Goal: Task Accomplishment & Management: Use online tool/utility

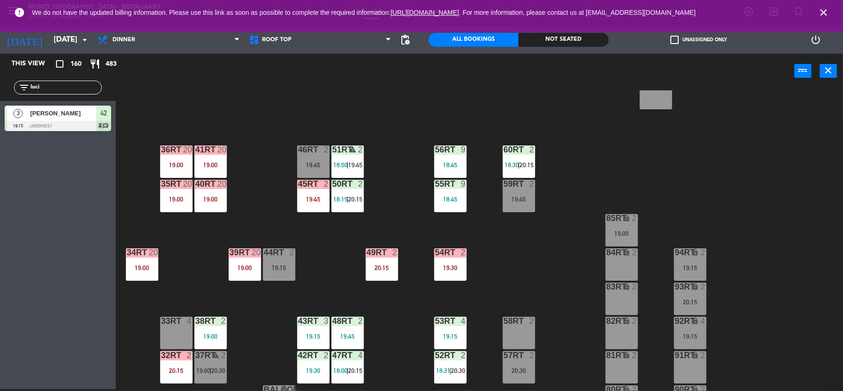
scroll to position [373, 0]
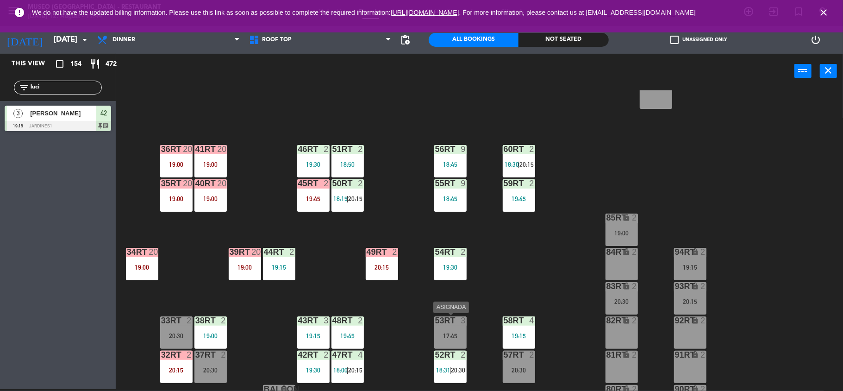
click at [439, 333] on div "17:45" at bounding box center [450, 335] width 32 height 6
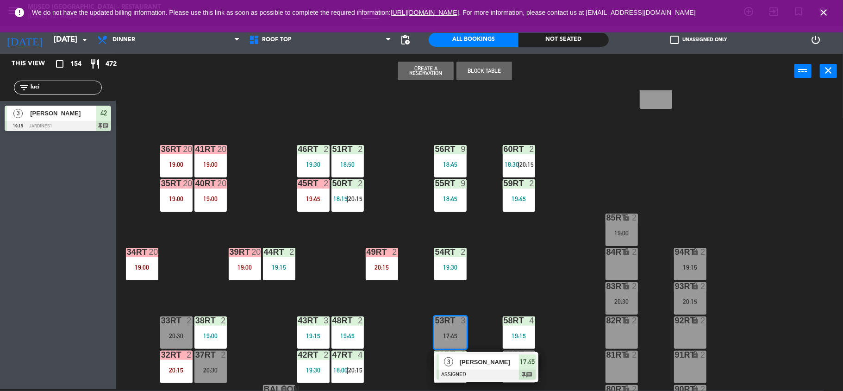
scroll to position [399, 0]
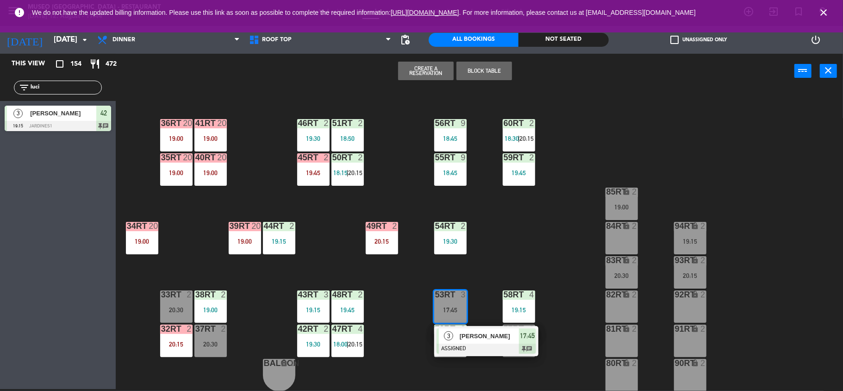
click at [627, 231] on div "84RT lock 2" at bounding box center [621, 238] width 32 height 32
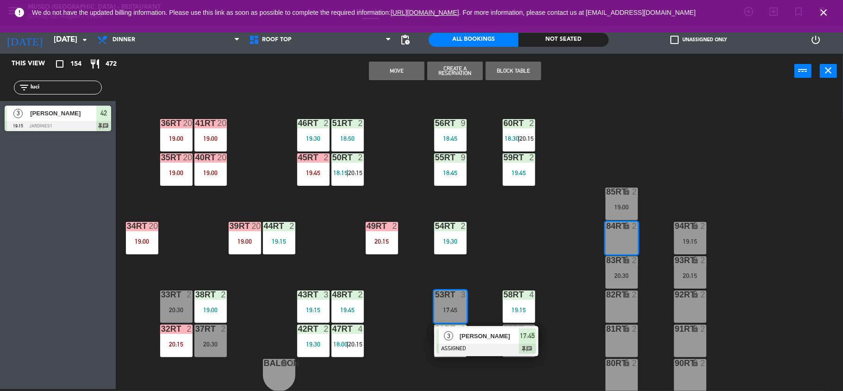
click at [402, 77] on button "Move" at bounding box center [397, 71] width 56 height 19
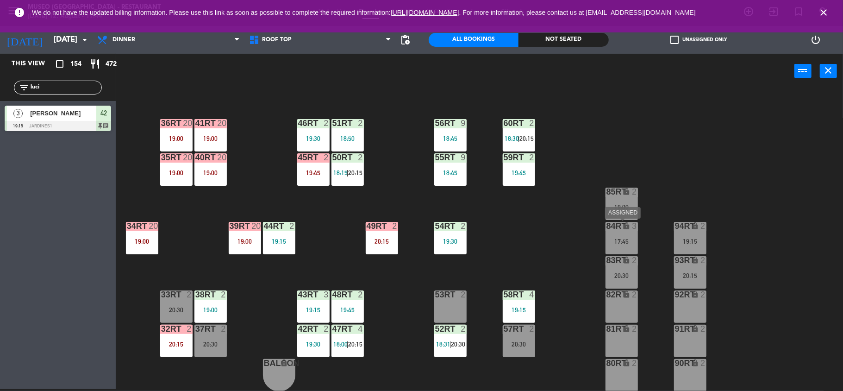
click at [615, 243] on div "17:45" at bounding box center [621, 241] width 32 height 6
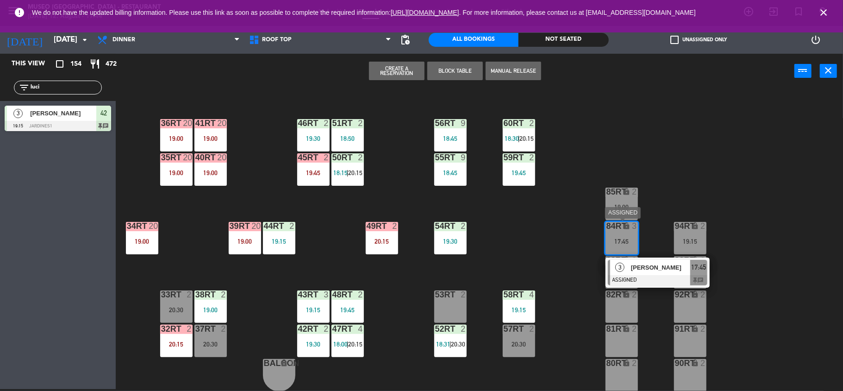
click at [650, 269] on span "[PERSON_NAME]" at bounding box center [660, 267] width 59 height 10
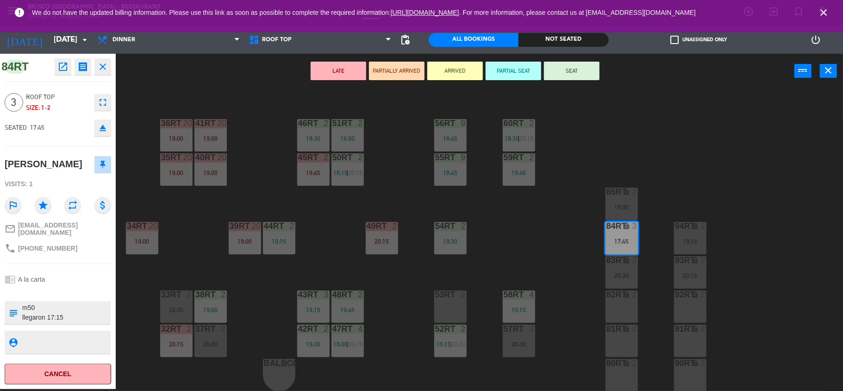
click at [430, 319] on div "18RT block 24 18:30 16RT 7 19:30 28RT 24 18:30 80RR lock 6 19:02 27RT 24 18:30 …" at bounding box center [483, 240] width 719 height 300
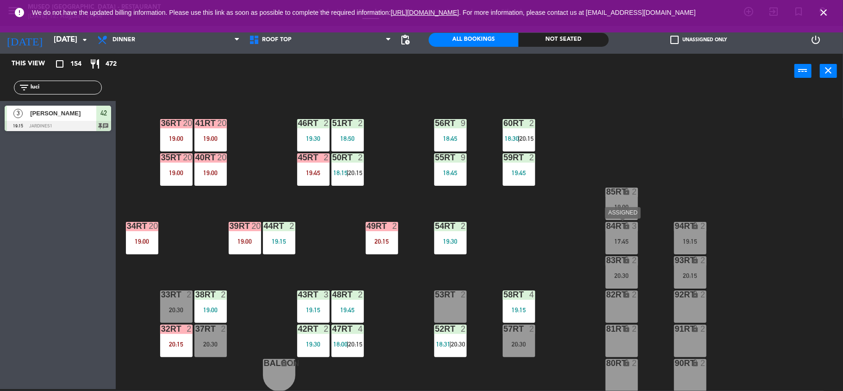
click at [621, 238] on div "17:45" at bounding box center [621, 241] width 32 height 6
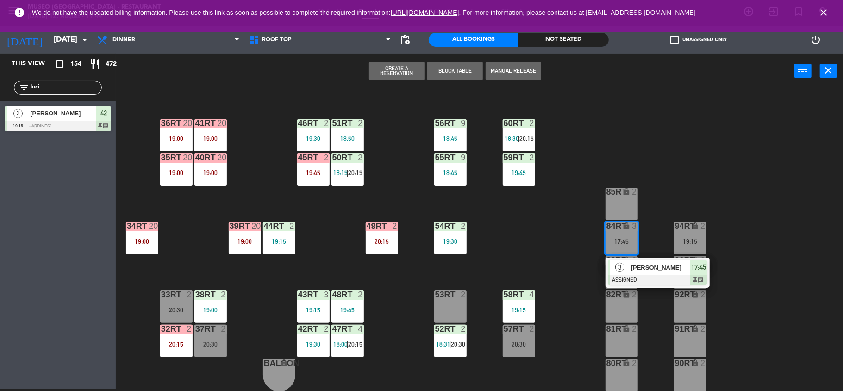
click at [455, 315] on div "53RT 2" at bounding box center [450, 306] width 32 height 32
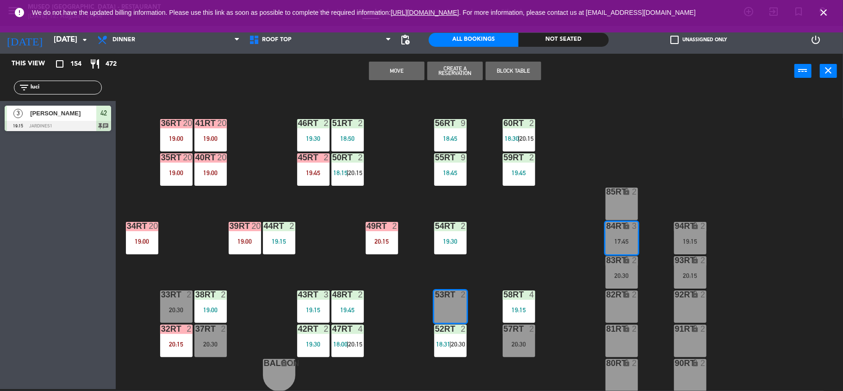
click at [382, 67] on button "Move" at bounding box center [397, 71] width 56 height 19
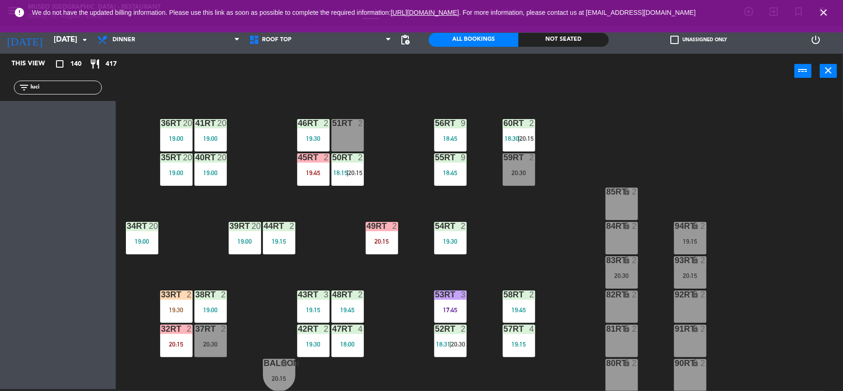
click at [303, 188] on div "18RT 4 16RT 7 19:30 28RT 2 20:30 80RR lock 6 19:02 27RT 4 19:15 7RT 5 19:00 S1R…" at bounding box center [483, 240] width 719 height 300
click at [319, 169] on div "19:45" at bounding box center [313, 172] width 32 height 6
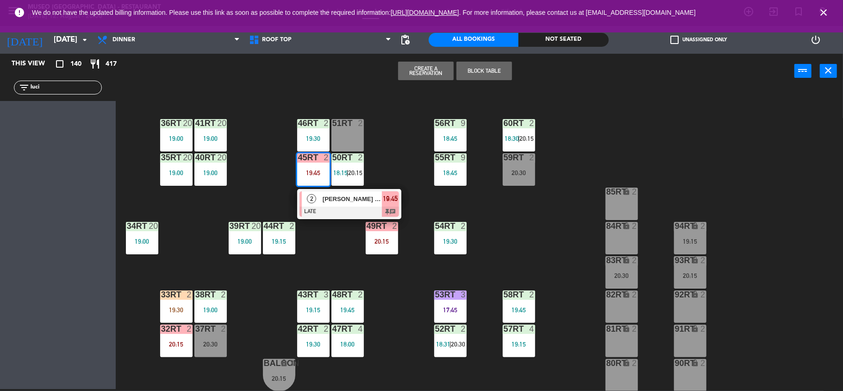
click at [343, 207] on div at bounding box center [349, 211] width 100 height 10
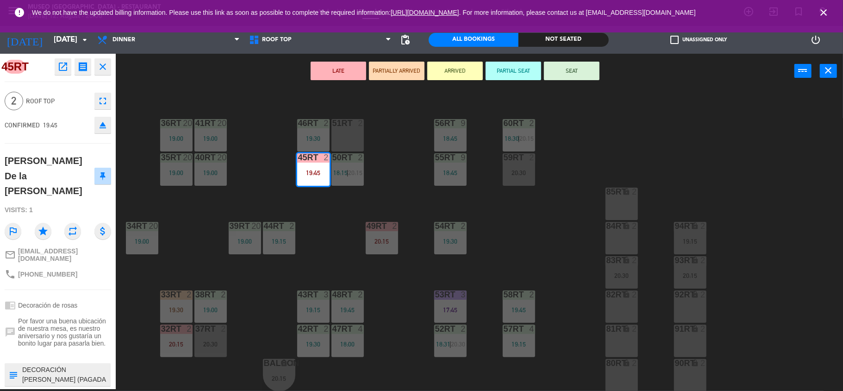
click at [343, 207] on div "18RT 4 16RT 7 19:30 28RT 2 20:30 80RR lock 6 19:02 27RT 4 19:15 7RT 5 19:00 S1R…" at bounding box center [483, 240] width 719 height 300
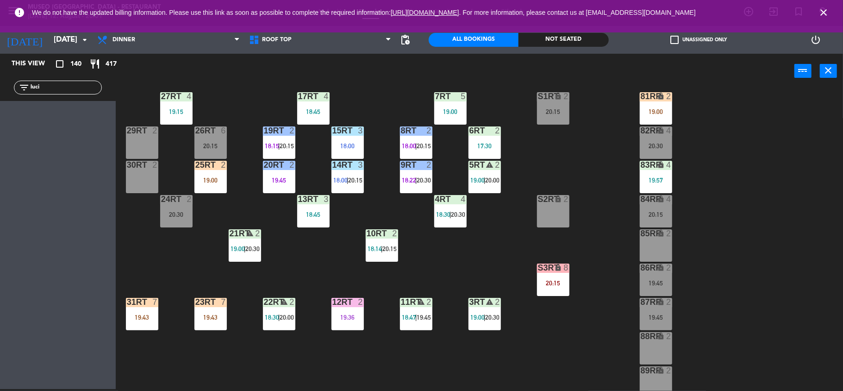
scroll to position [84, 0]
click at [286, 317] on span "20:00" at bounding box center [287, 316] width 14 height 7
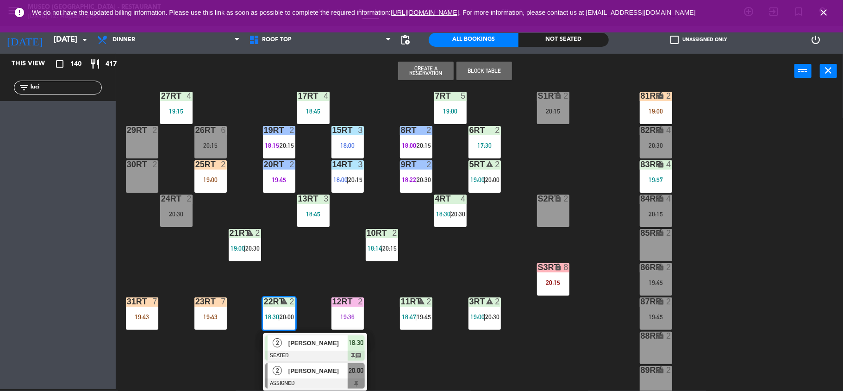
click at [302, 366] on span "[PERSON_NAME]" at bounding box center [317, 371] width 59 height 10
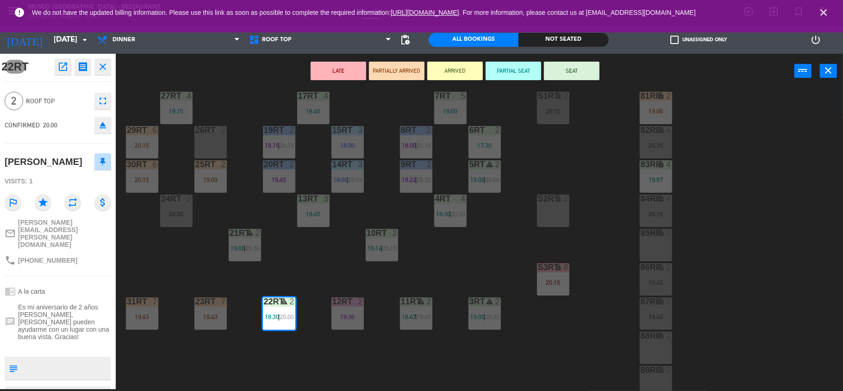
click at [295, 236] on div "18RT 4 16RT 7 19:30 28RT 2 20:30 80RR lock 6 19:02 27RT 4 19:15 7RT 5 19:00 S1R…" at bounding box center [483, 240] width 719 height 300
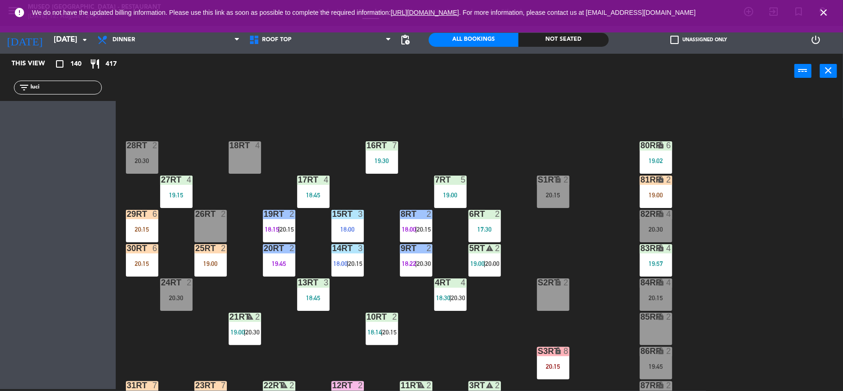
scroll to position [69, 0]
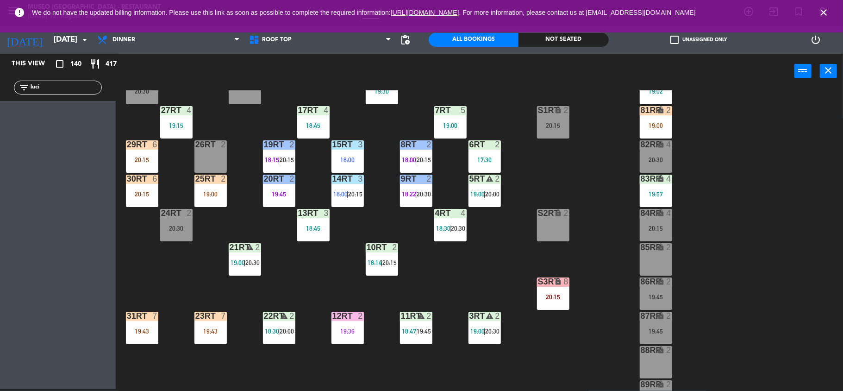
click at [287, 315] on div "2" at bounding box center [293, 315] width 15 height 9
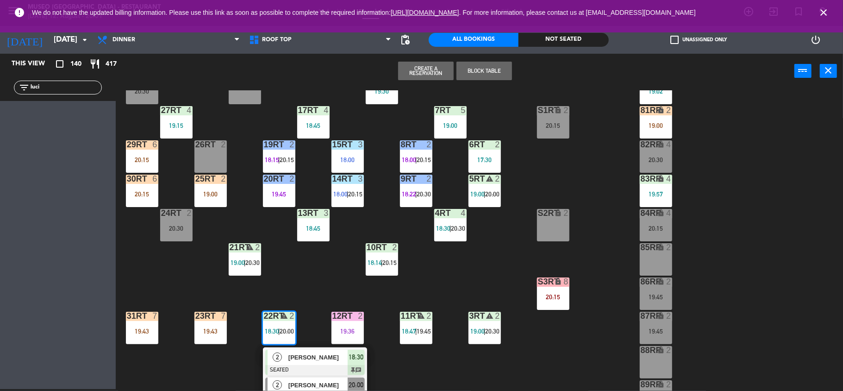
click at [312, 389] on span "[PERSON_NAME]" at bounding box center [317, 385] width 59 height 10
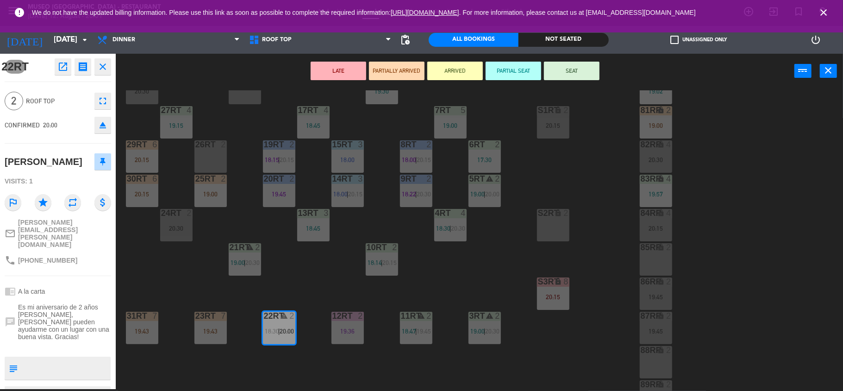
click at [571, 239] on div "18RT 4 16RT 7 19:30 28RT 2 20:30 80RR lock 6 19:02 27RT 4 19:15 7RT 5 19:00 S1R…" at bounding box center [483, 240] width 719 height 300
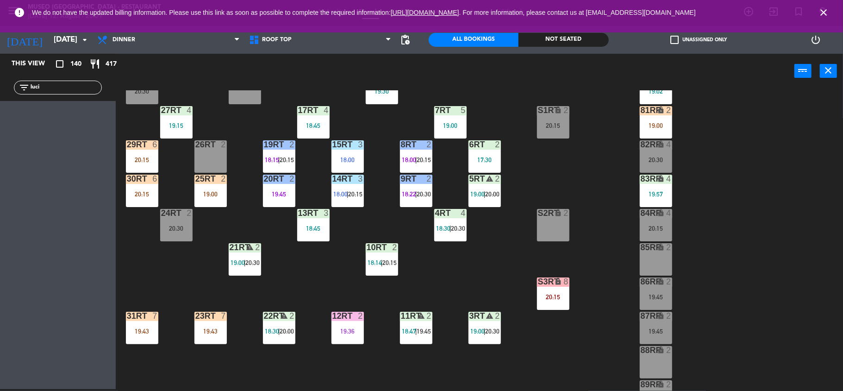
click at [291, 330] on span "20:00" at bounding box center [287, 330] width 14 height 7
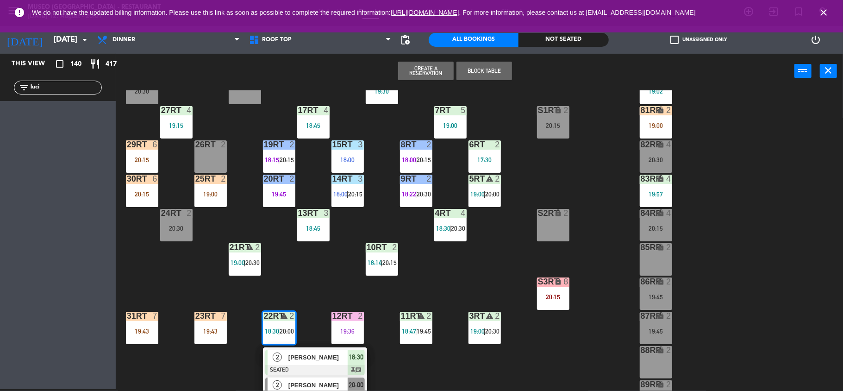
click at [310, 386] on span "[PERSON_NAME]" at bounding box center [317, 385] width 59 height 10
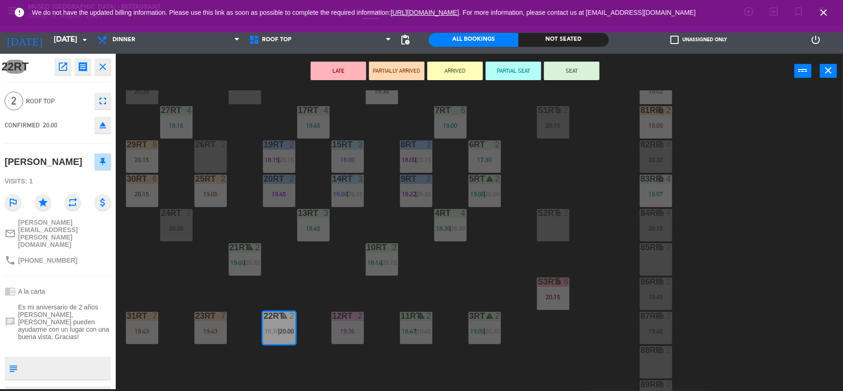
click at [538, 214] on div "S2RT" at bounding box center [538, 213] width 0 height 8
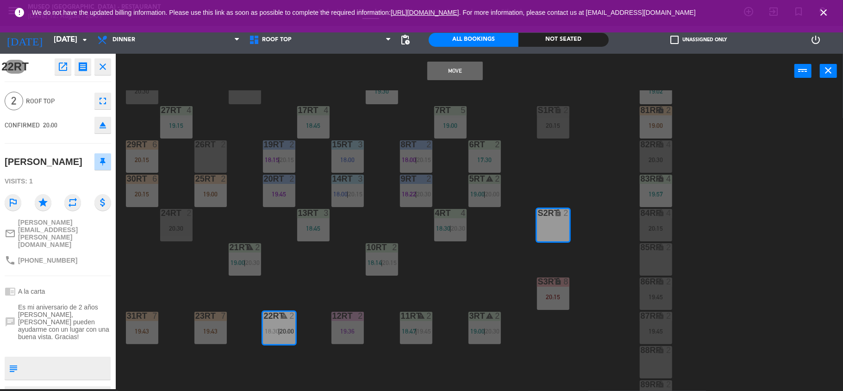
click at [458, 66] on button "Move" at bounding box center [455, 71] width 56 height 19
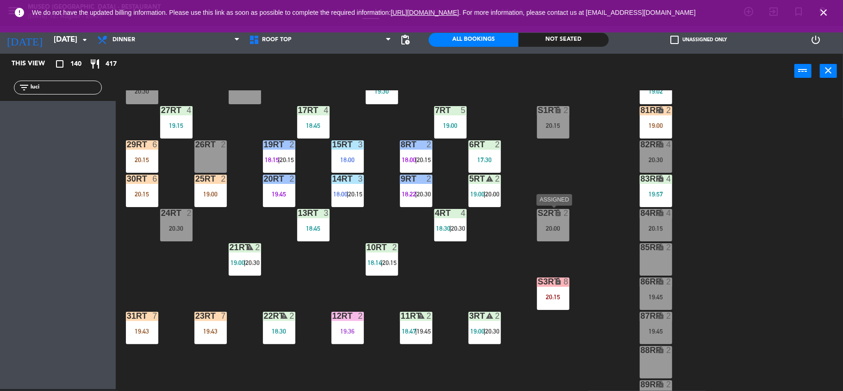
click at [563, 239] on div "S2RT lock 2 20:00" at bounding box center [553, 225] width 32 height 32
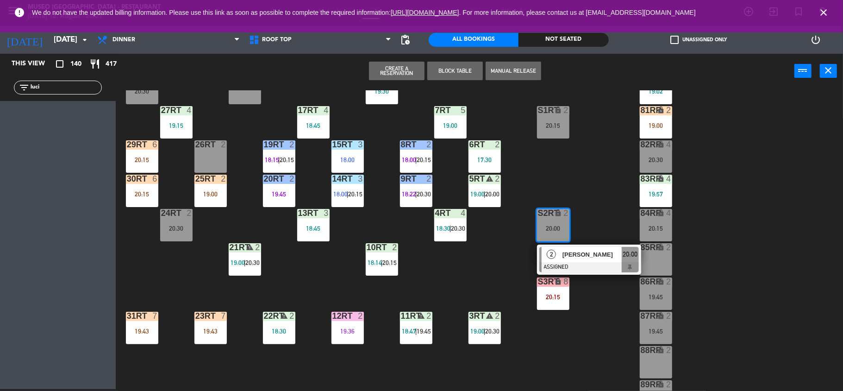
click at [582, 252] on span "[PERSON_NAME]" at bounding box center [591, 254] width 59 height 10
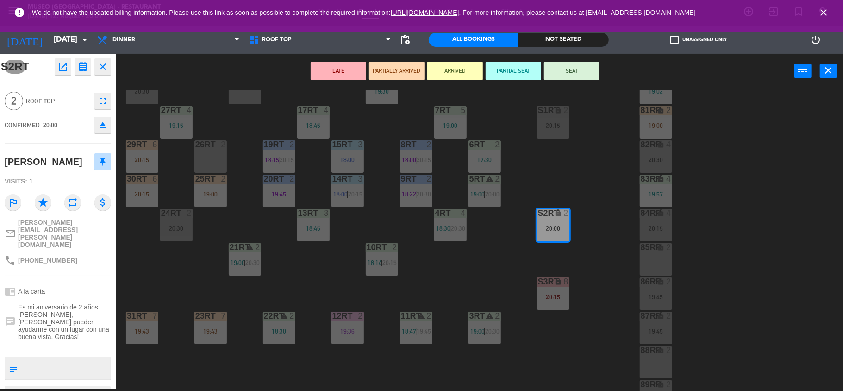
click at [348, 63] on button "LATE" at bounding box center [339, 71] width 56 height 19
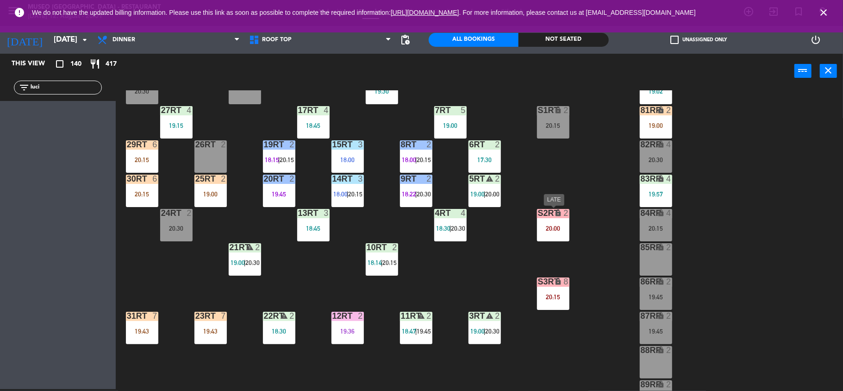
click at [550, 214] on div "lock" at bounding box center [552, 213] width 15 height 9
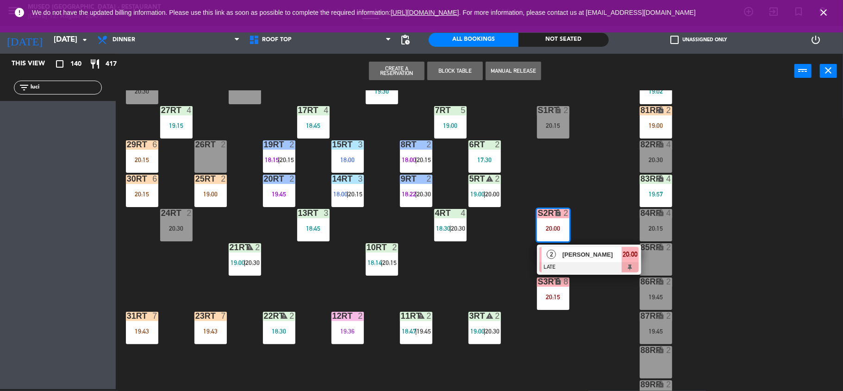
click at [574, 255] on span "[PERSON_NAME]" at bounding box center [591, 254] width 59 height 10
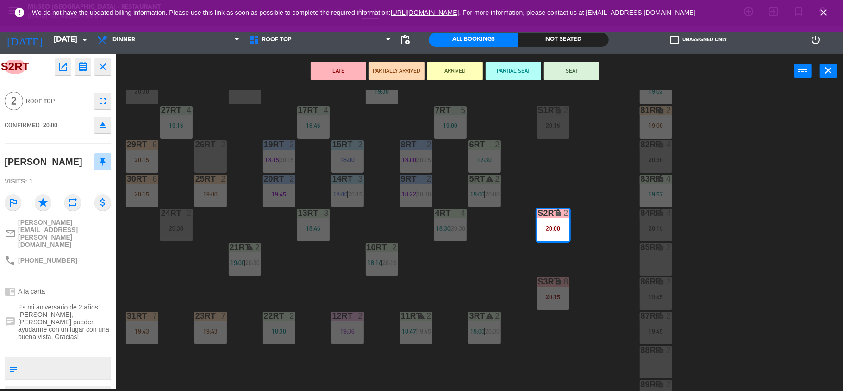
click at [400, 71] on button "PARTIALLY ARRIVED" at bounding box center [397, 71] width 56 height 19
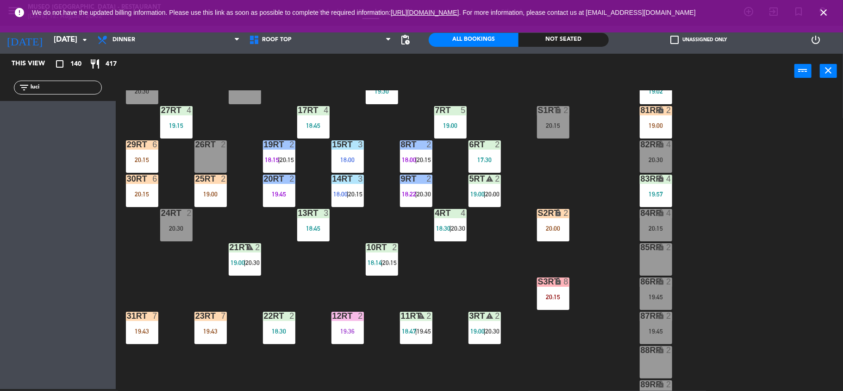
scroll to position [399, 0]
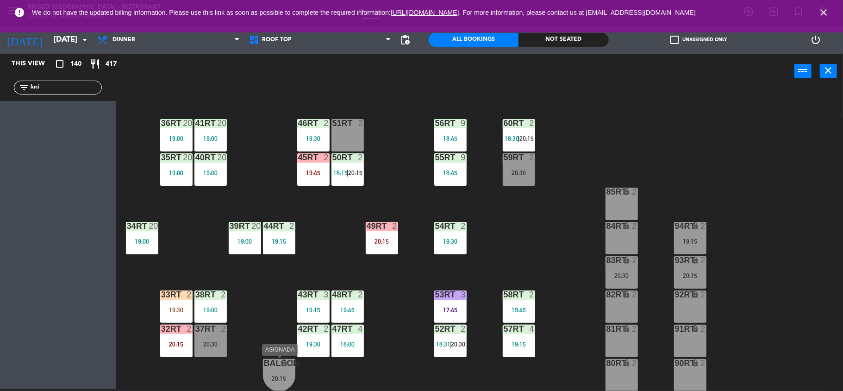
click at [294, 374] on div "20:15" at bounding box center [279, 377] width 32 height 7
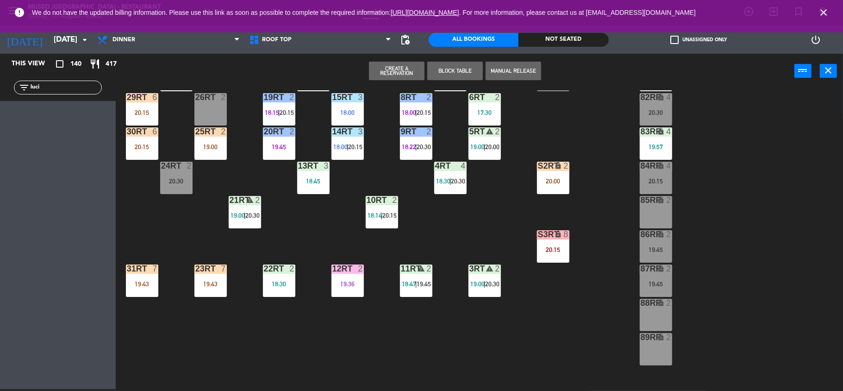
scroll to position [93, 0]
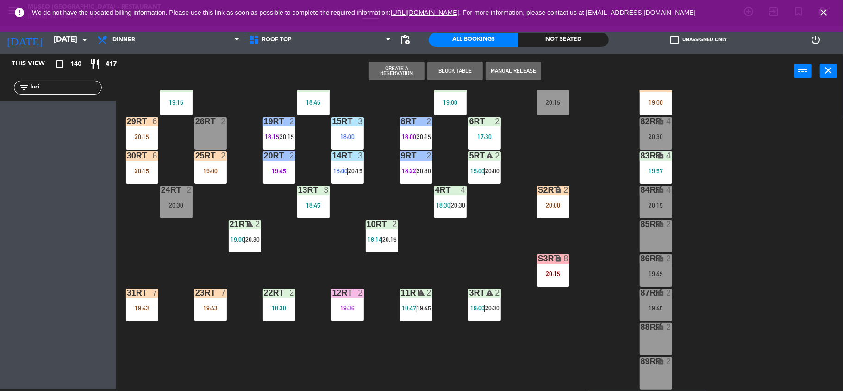
click at [659, 228] on div "lock" at bounding box center [655, 224] width 15 height 9
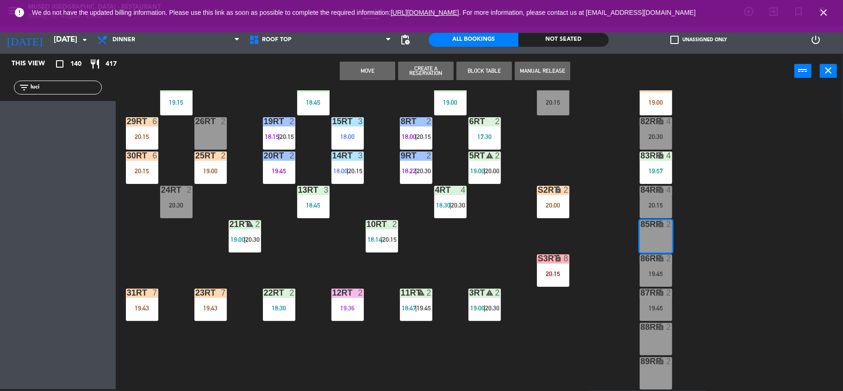
click at [369, 69] on button "Move" at bounding box center [368, 71] width 56 height 19
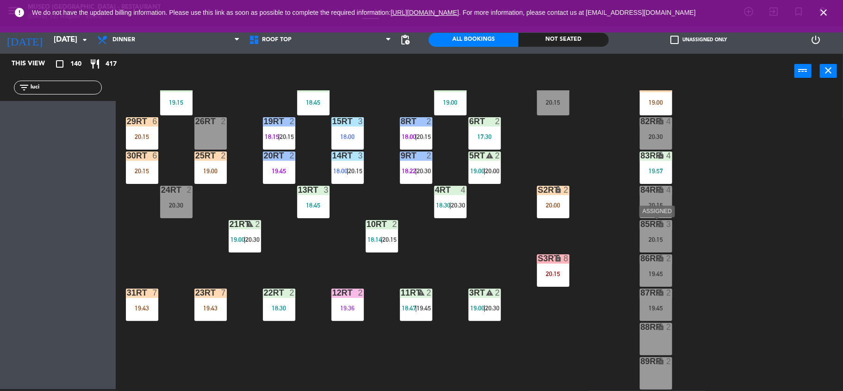
click at [645, 228] on div "85RR lock 3" at bounding box center [656, 224] width 32 height 9
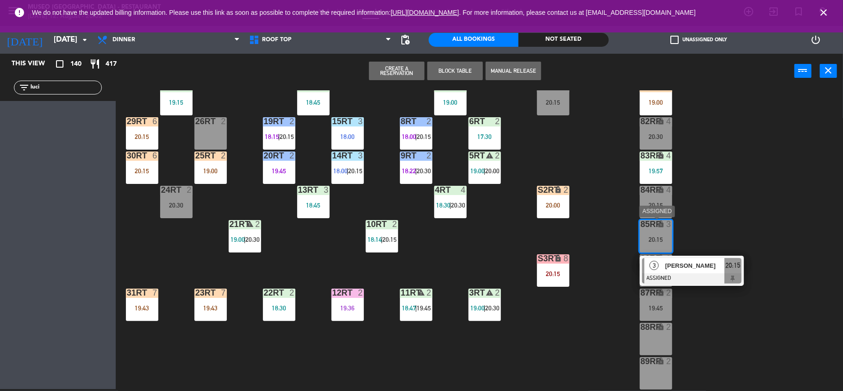
click at [683, 260] on div "[PERSON_NAME]" at bounding box center [694, 265] width 60 height 15
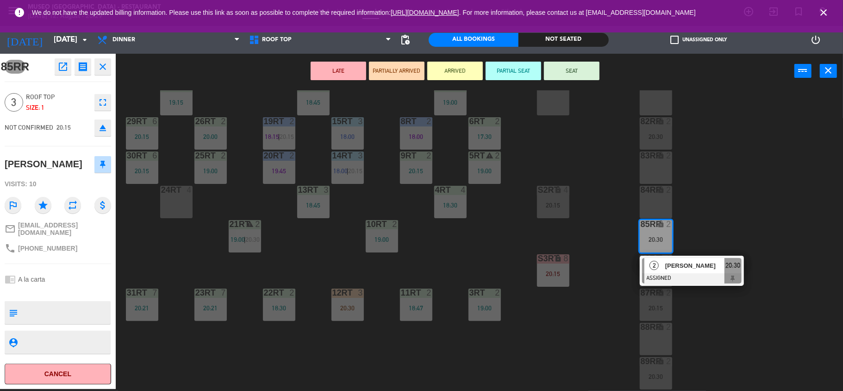
click at [195, 275] on div "18RT 4 19:57 16RT 7 19:30 28RT 2 80RR lock 6 19:02 27RT 4 19:15 7RT 5 19:00 S1R…" at bounding box center [483, 240] width 719 height 300
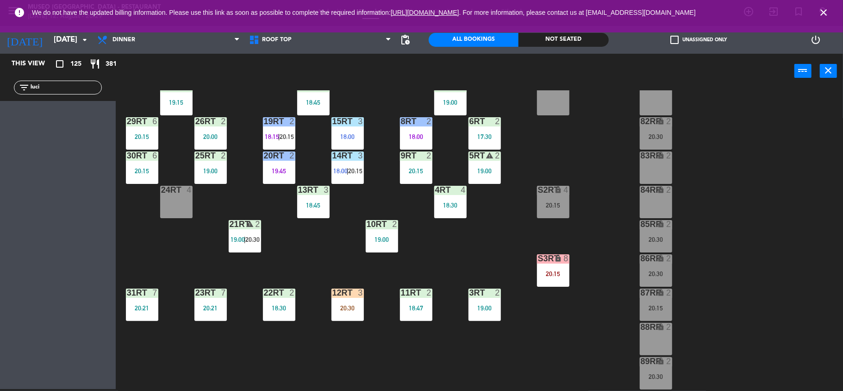
click at [149, 174] on div "30RT 6 20:15" at bounding box center [142, 167] width 32 height 32
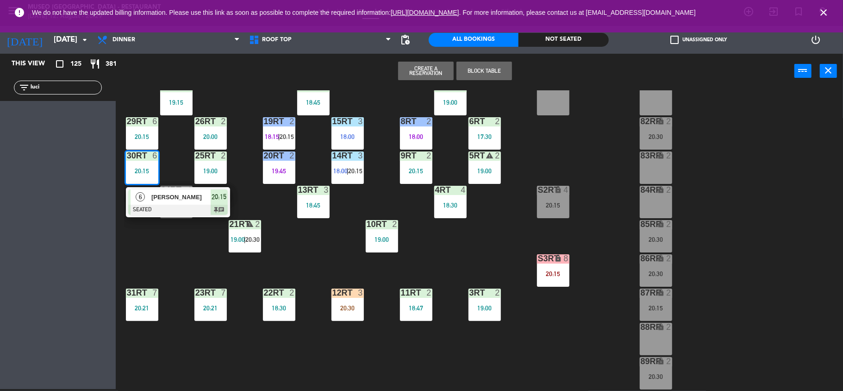
click at [166, 195] on span "[PERSON_NAME]" at bounding box center [180, 197] width 59 height 10
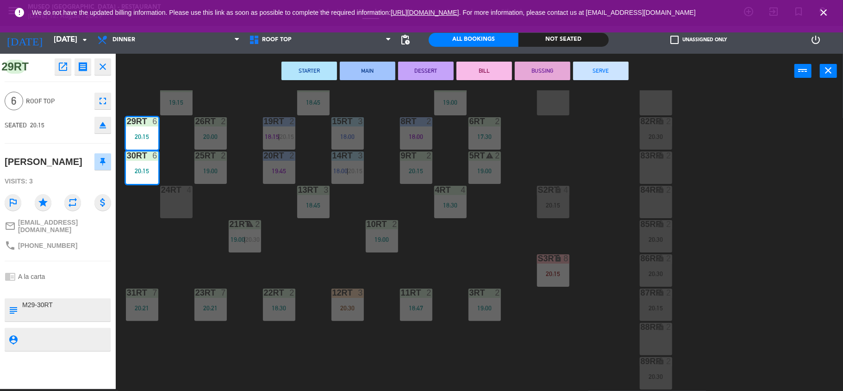
click at [193, 261] on div "18RT 4 19:57 16RT 7 19:30 28RT 2 80RR lock 6 19:02 27RT 4 19:15 7RT 5 19:00 S1R…" at bounding box center [483, 240] width 719 height 300
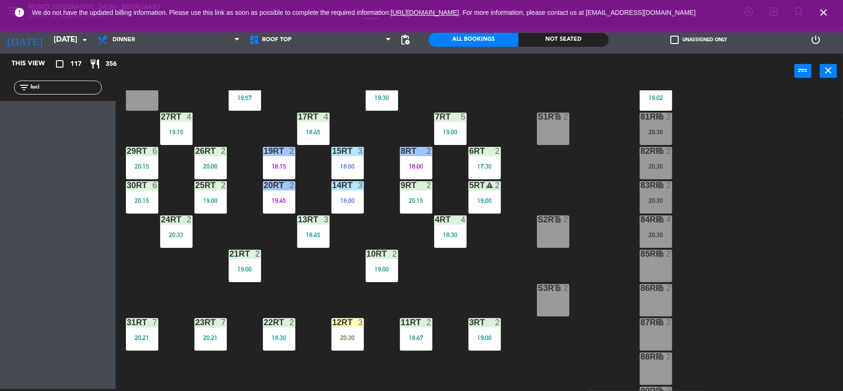
scroll to position [62, 0]
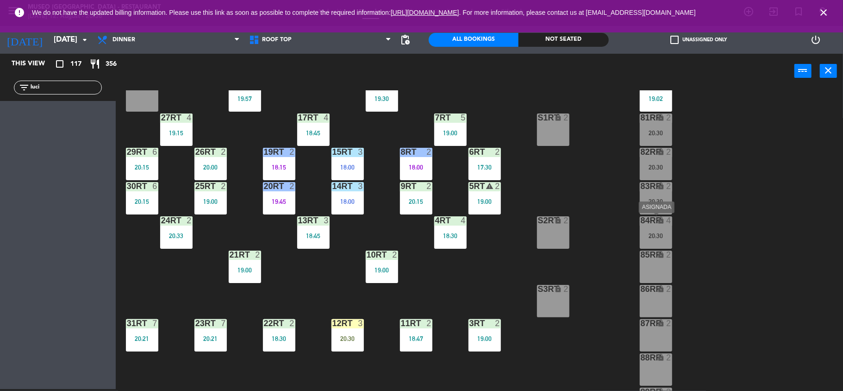
click at [660, 236] on div "20:30" at bounding box center [656, 235] width 32 height 6
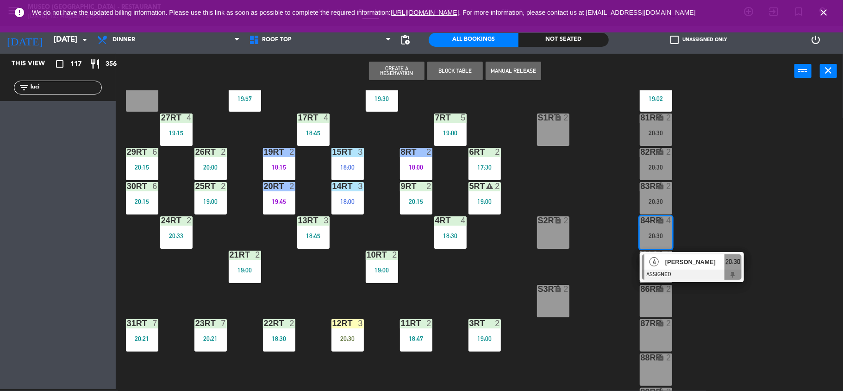
click at [615, 273] on div "18RT 4 19:57 16RT 7 19:30 28RT 2 80RR lock 6 19:02 27RT 4 19:15 7RT 5 19:00 S1R…" at bounding box center [483, 240] width 719 height 300
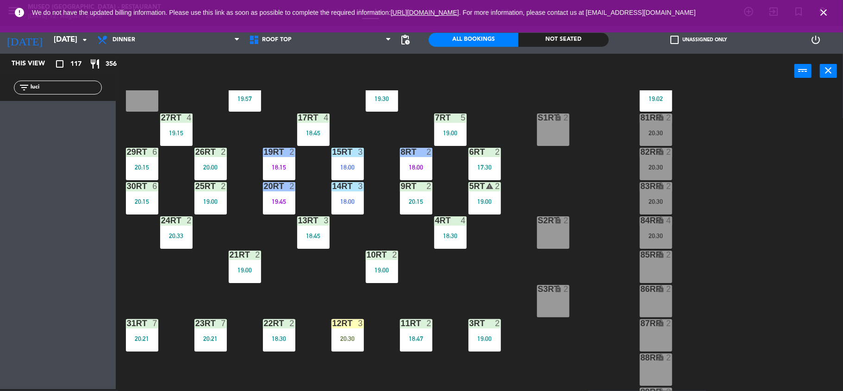
click at [65, 91] on input "luci" at bounding box center [66, 87] width 72 height 10
type input "l"
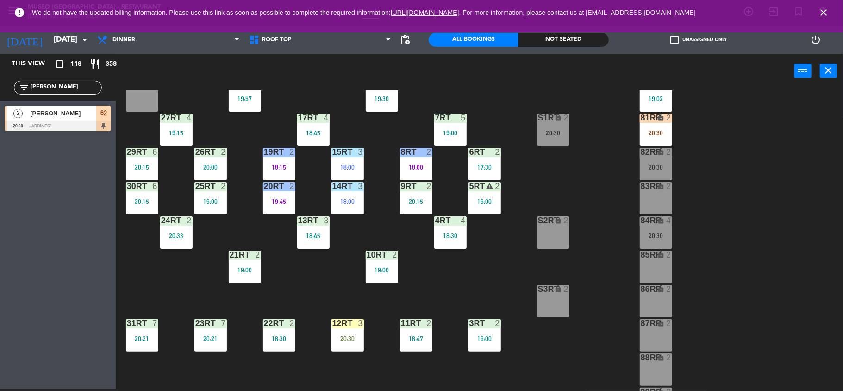
type input "[PERSON_NAME]"
